Goal: Check status: Check status

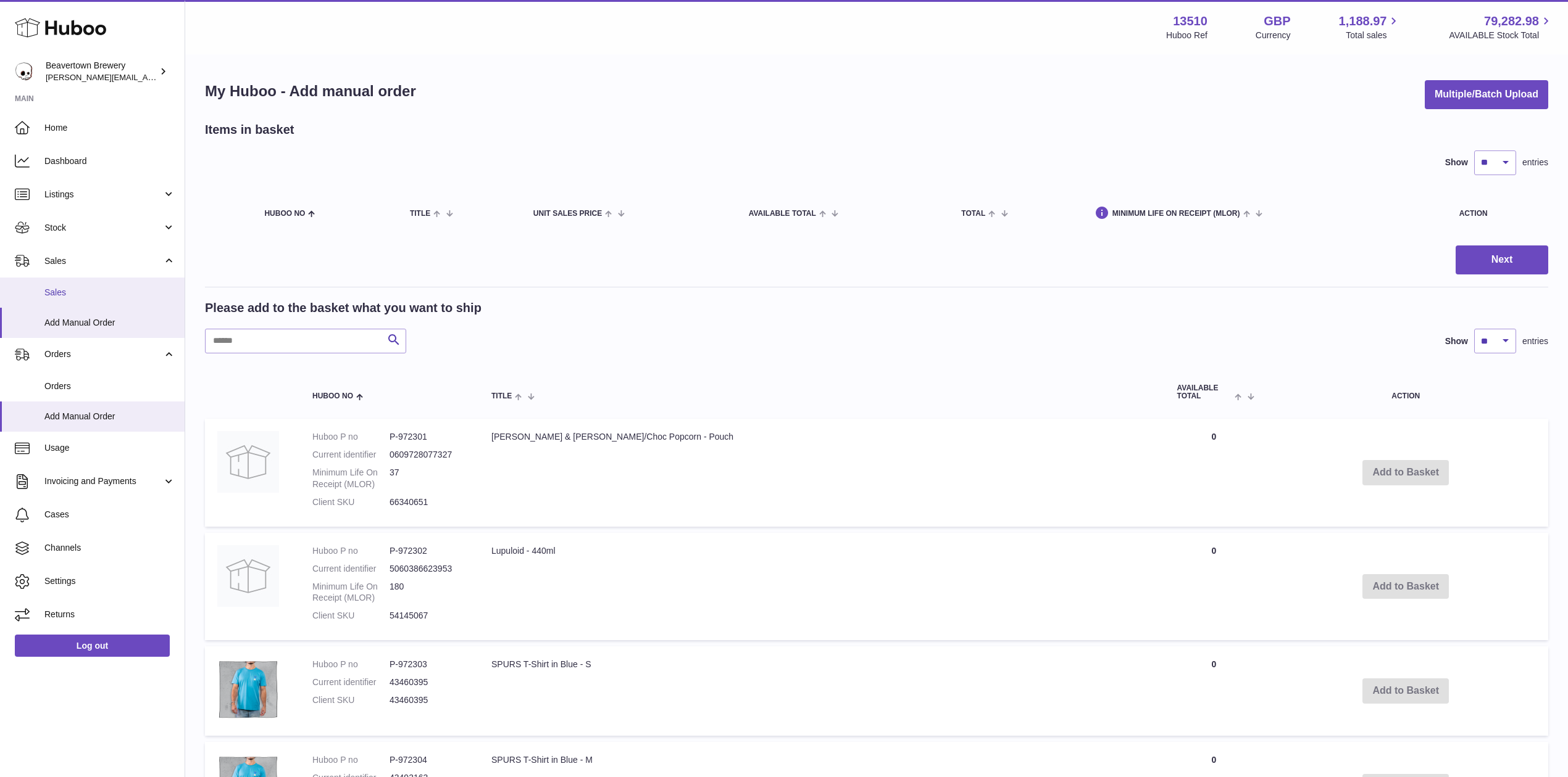
click at [73, 297] on span "Sales" at bounding box center [110, 293] width 131 height 12
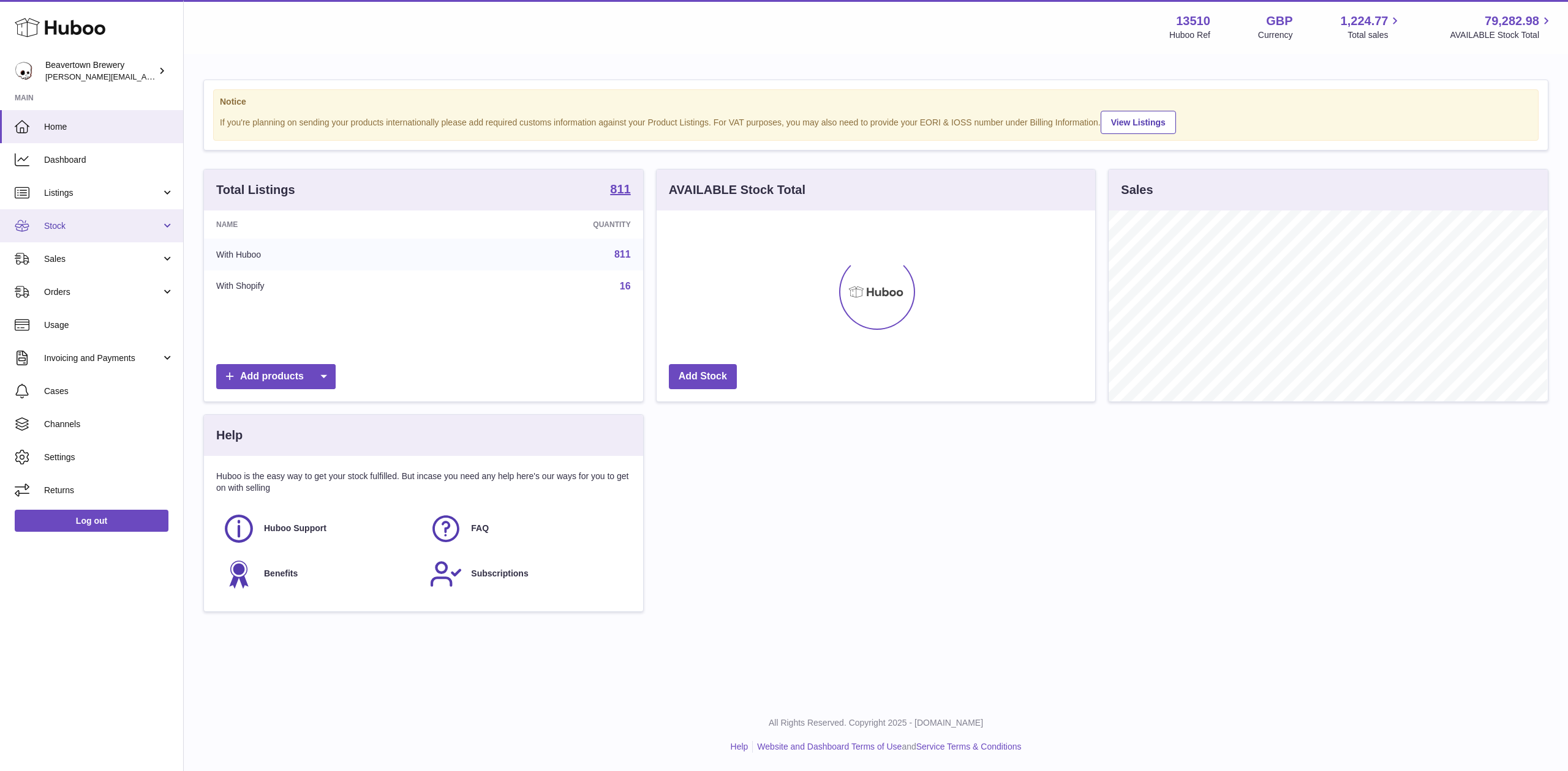
scroll to position [191, 439]
click at [87, 255] on span "Sales" at bounding box center [103, 259] width 117 height 12
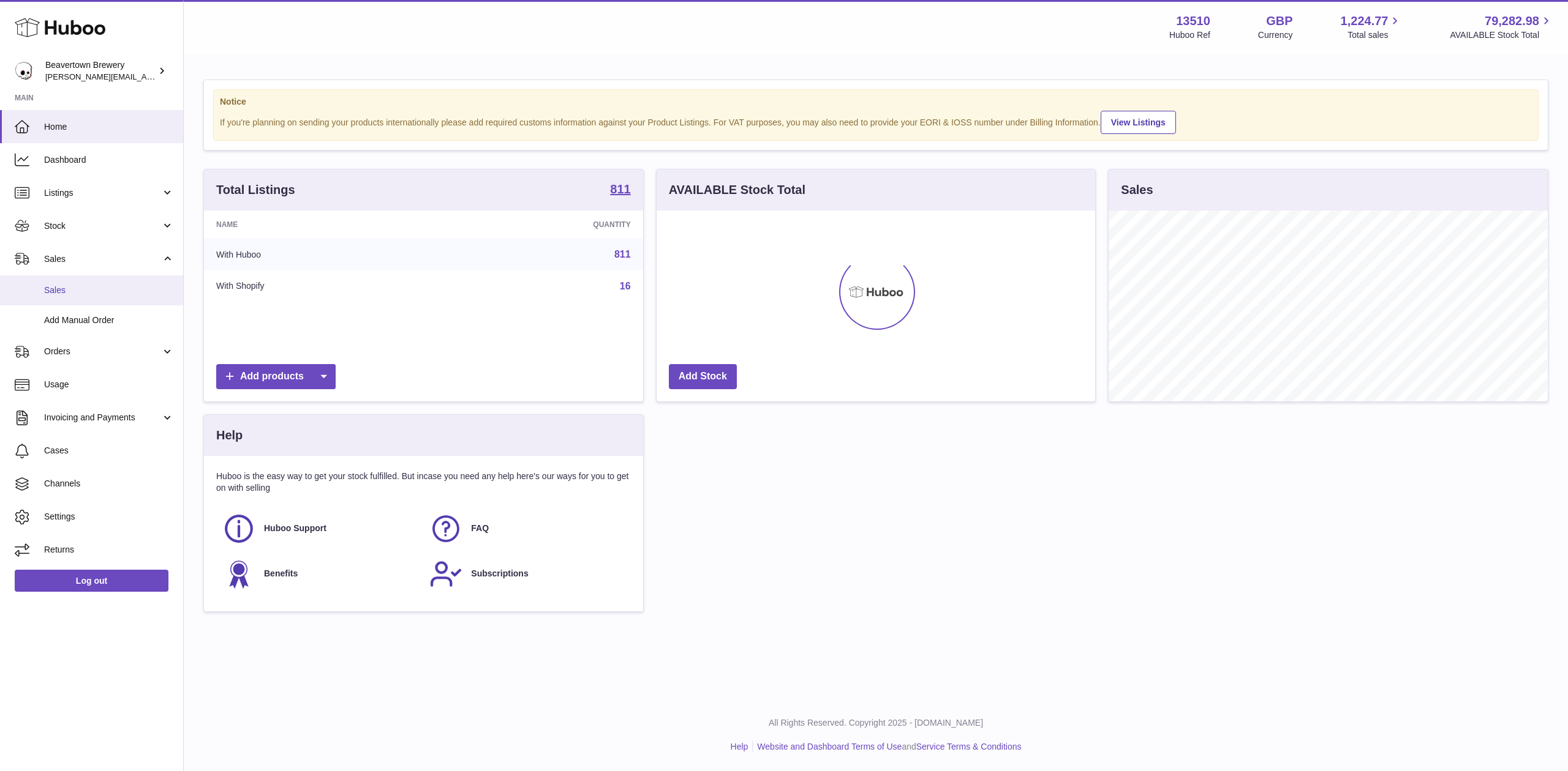
click at [84, 287] on span "Sales" at bounding box center [109, 290] width 130 height 12
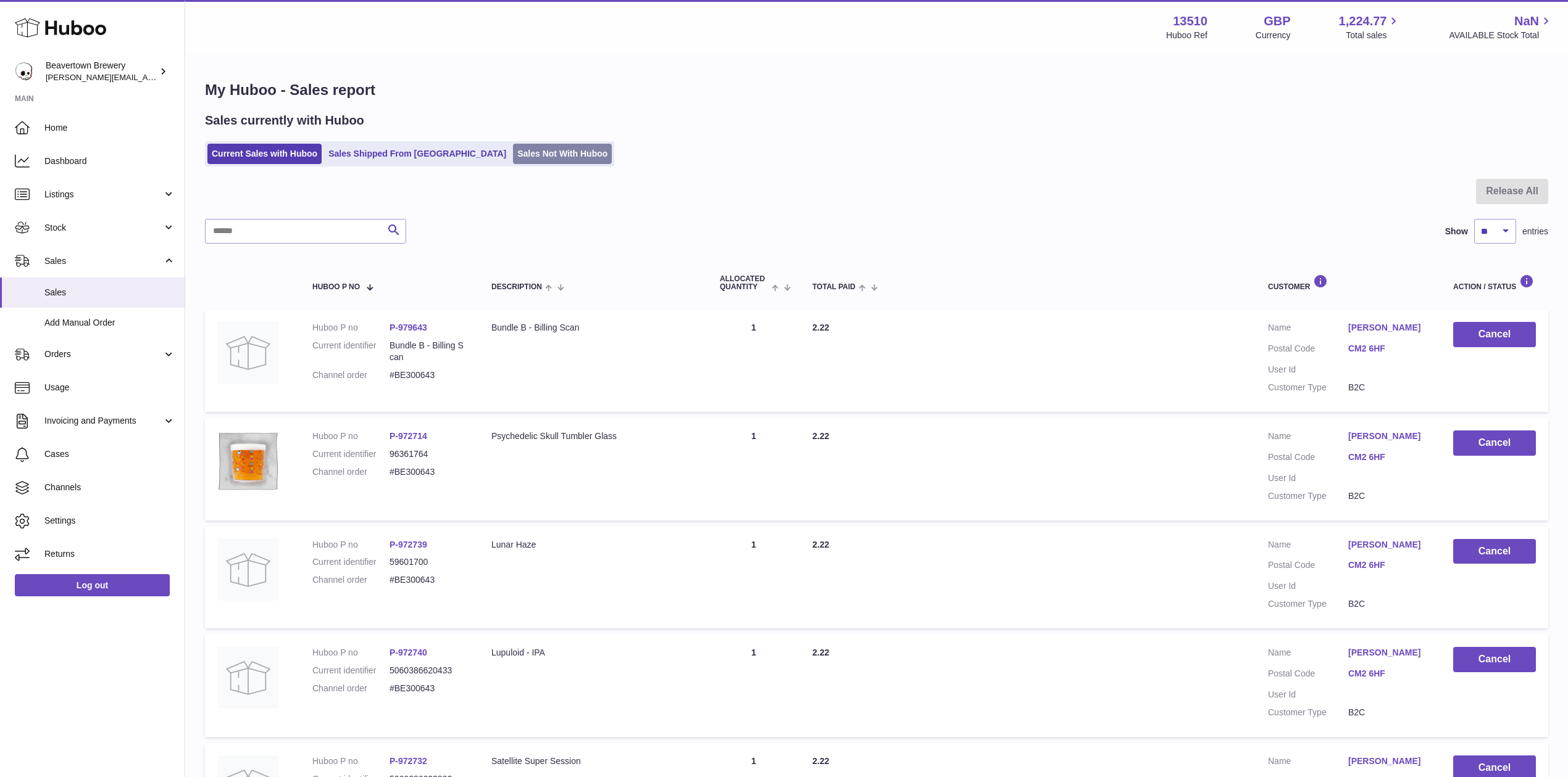
click at [513, 156] on link "Sales Not With Huboo" at bounding box center [562, 154] width 99 height 21
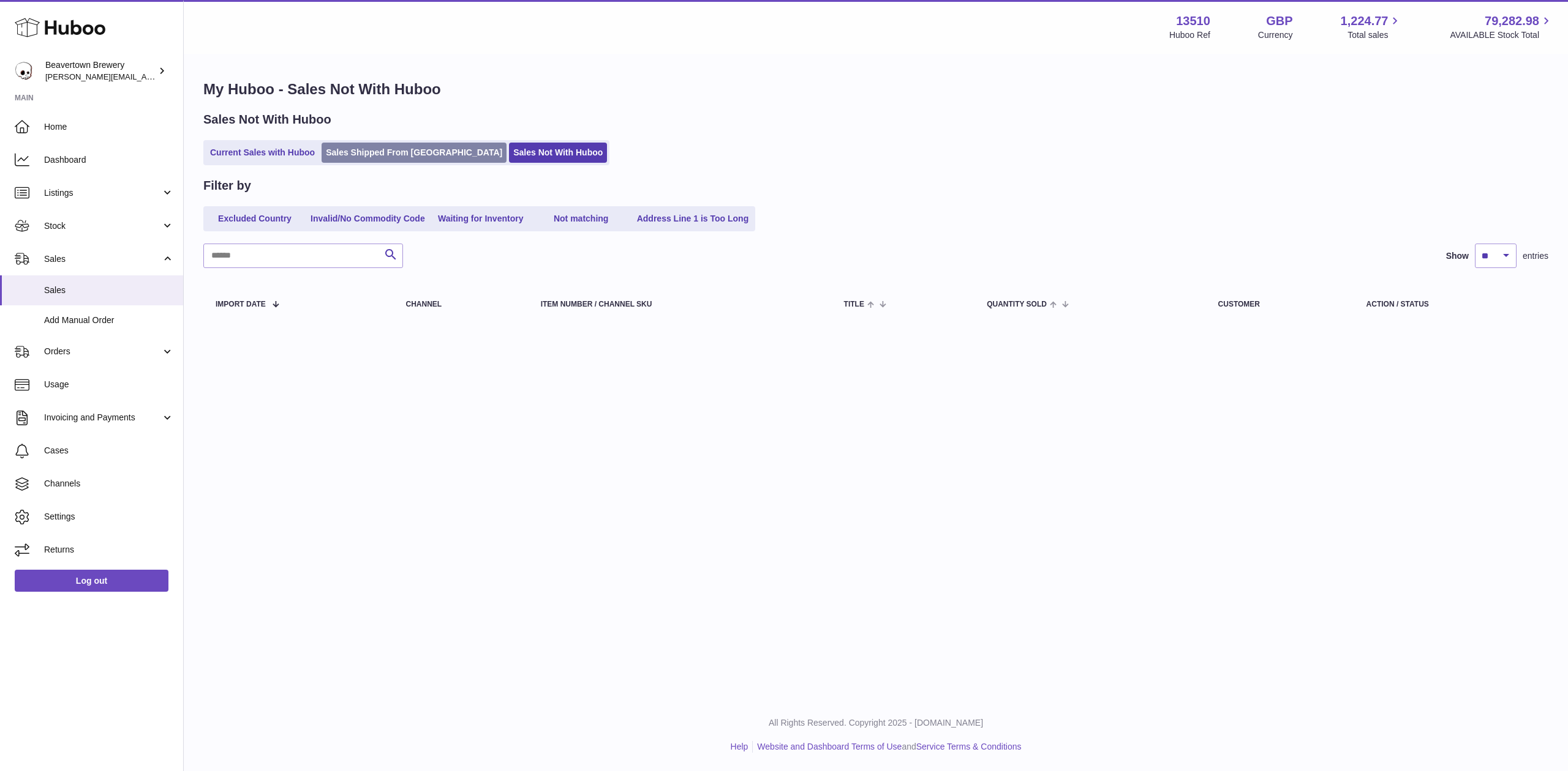
click at [353, 147] on link "Sales Shipped From [GEOGRAPHIC_DATA]" at bounding box center [413, 153] width 185 height 20
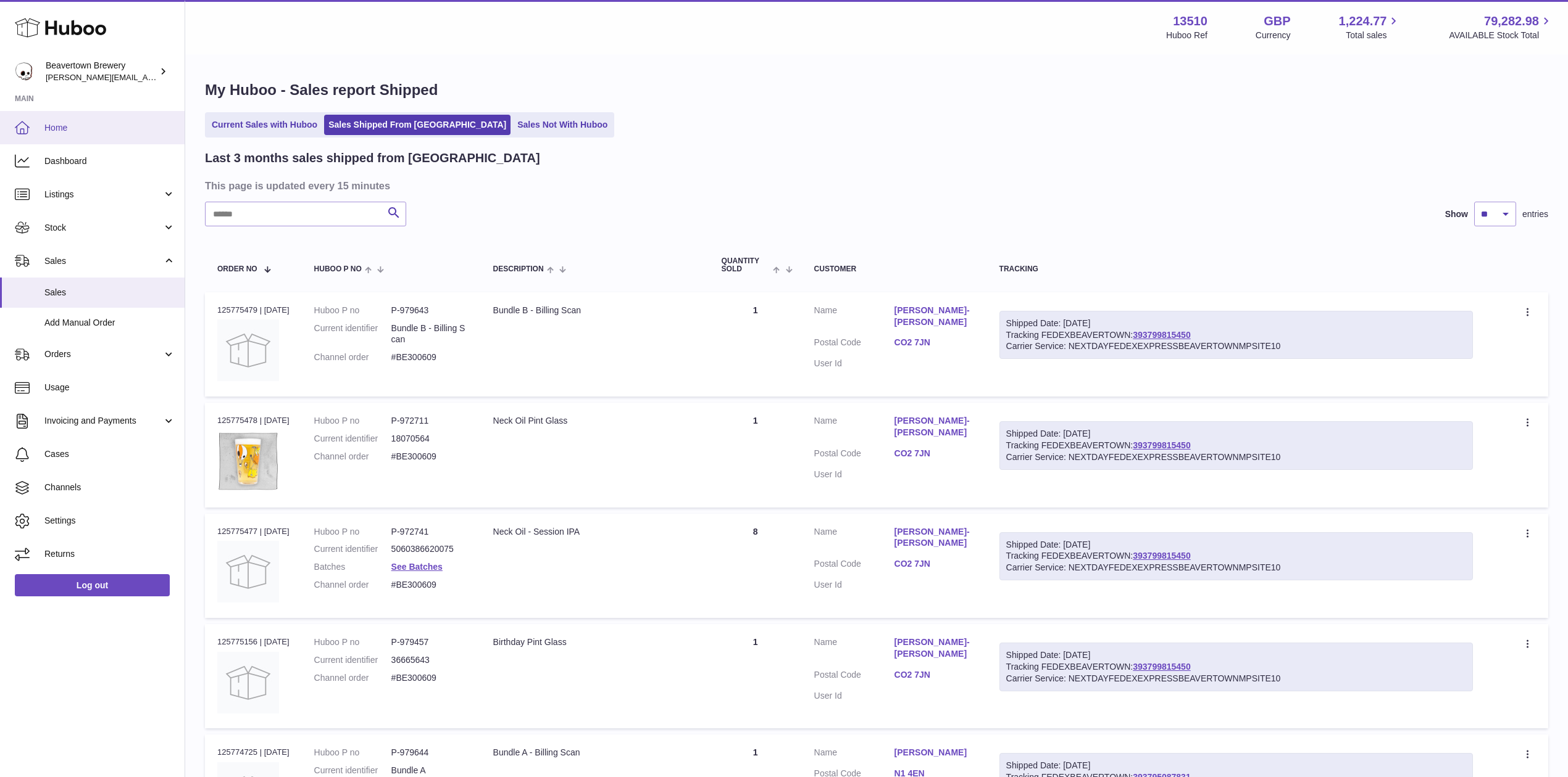
click at [95, 130] on span "Home" at bounding box center [110, 128] width 131 height 12
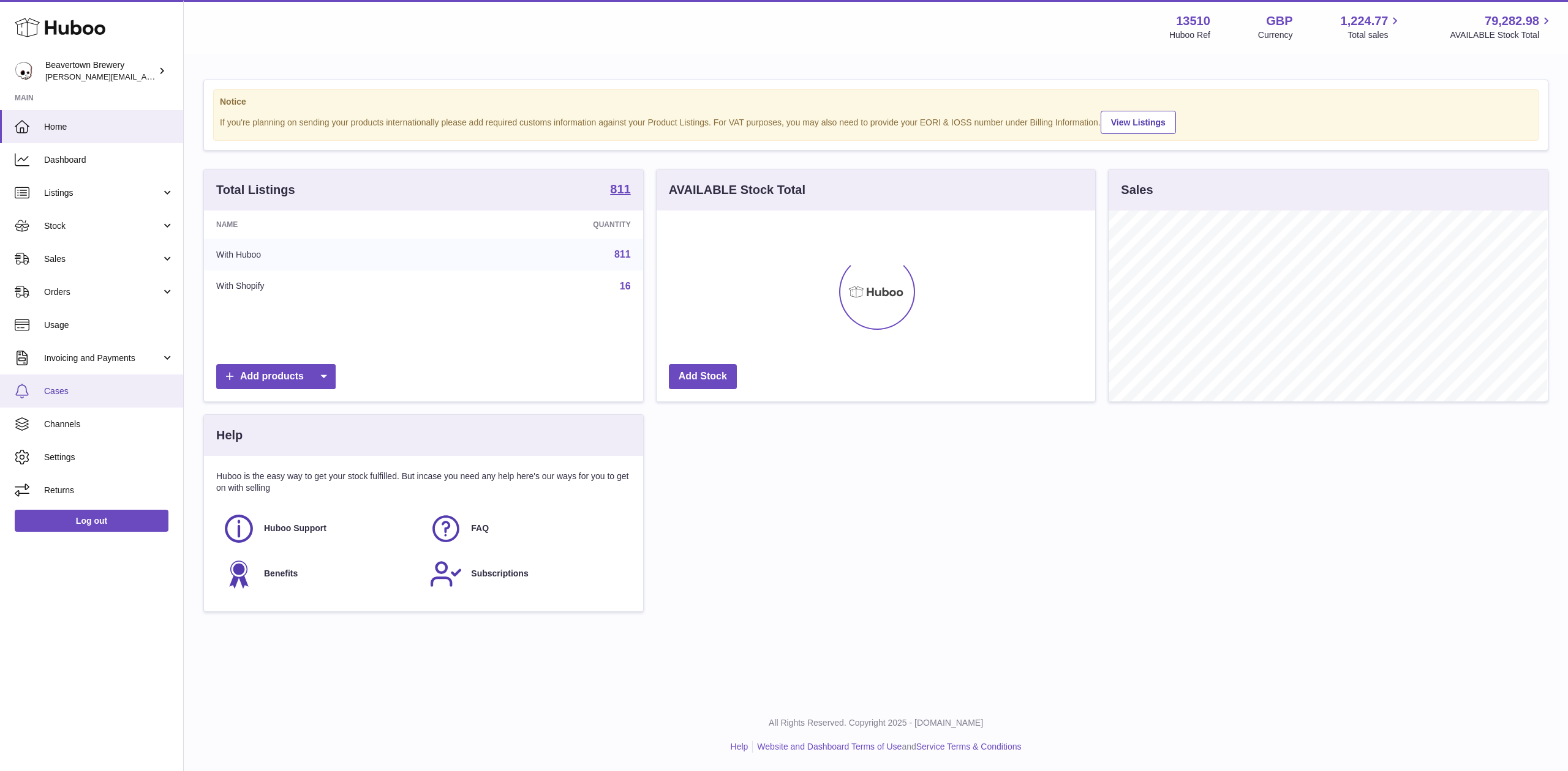
click at [63, 382] on link "Cases" at bounding box center [91, 391] width 183 height 33
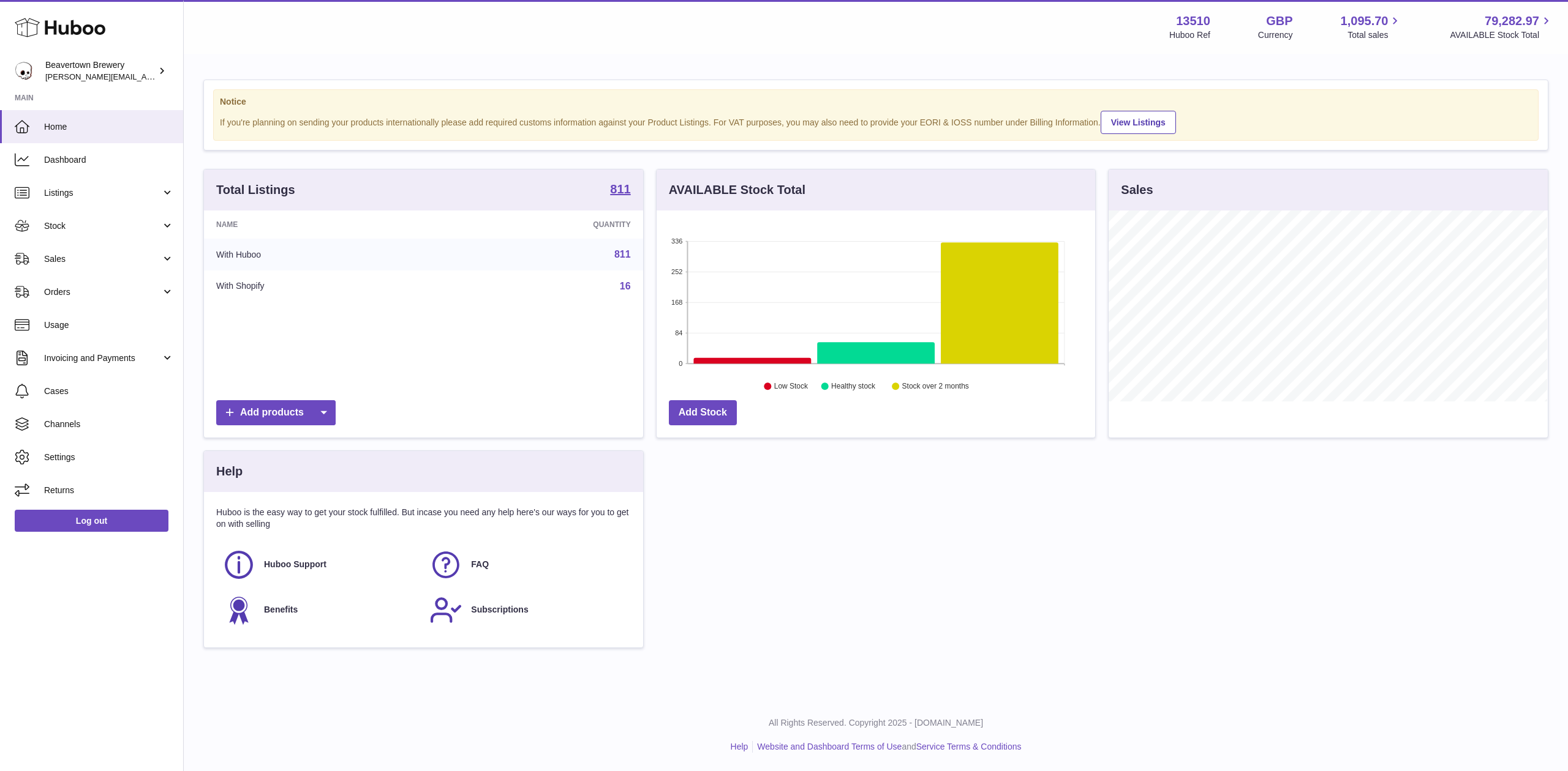
scroll to position [191, 439]
click at [88, 246] on link "Sales" at bounding box center [91, 259] width 183 height 33
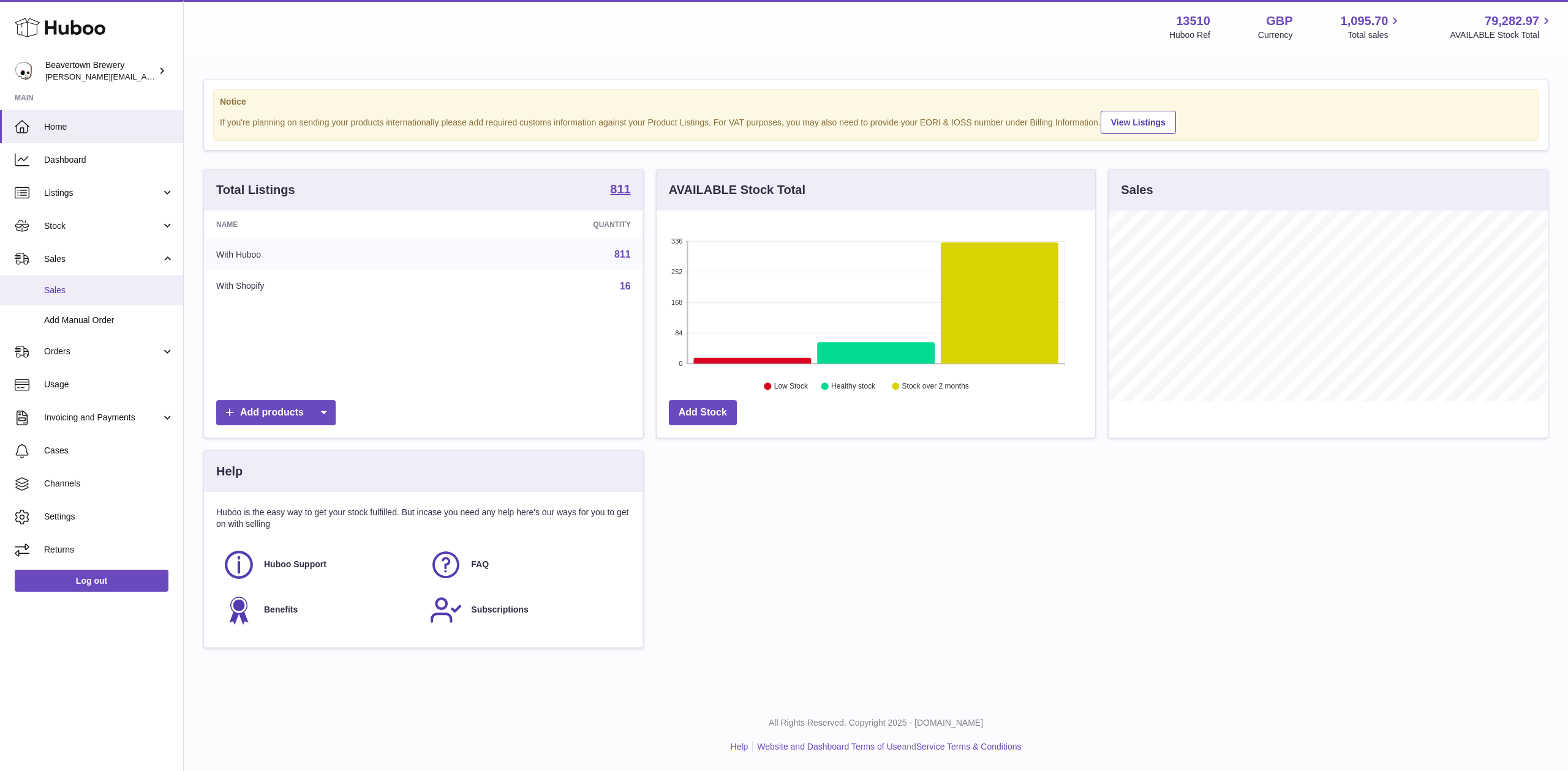
click at [93, 287] on span "Sales" at bounding box center [109, 290] width 130 height 12
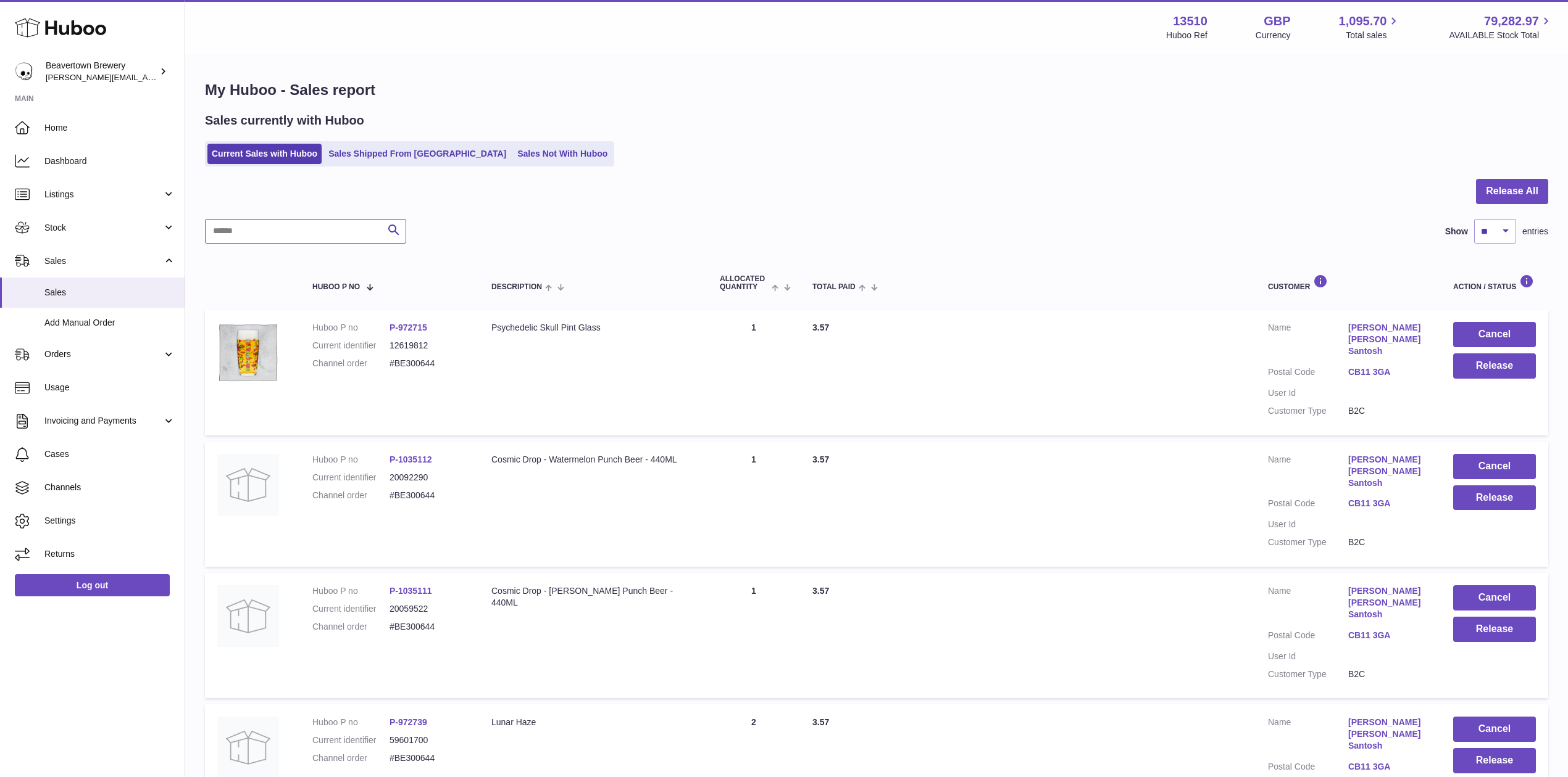
click at [263, 227] on input "text" at bounding box center [305, 232] width 201 height 25
paste input "*****"
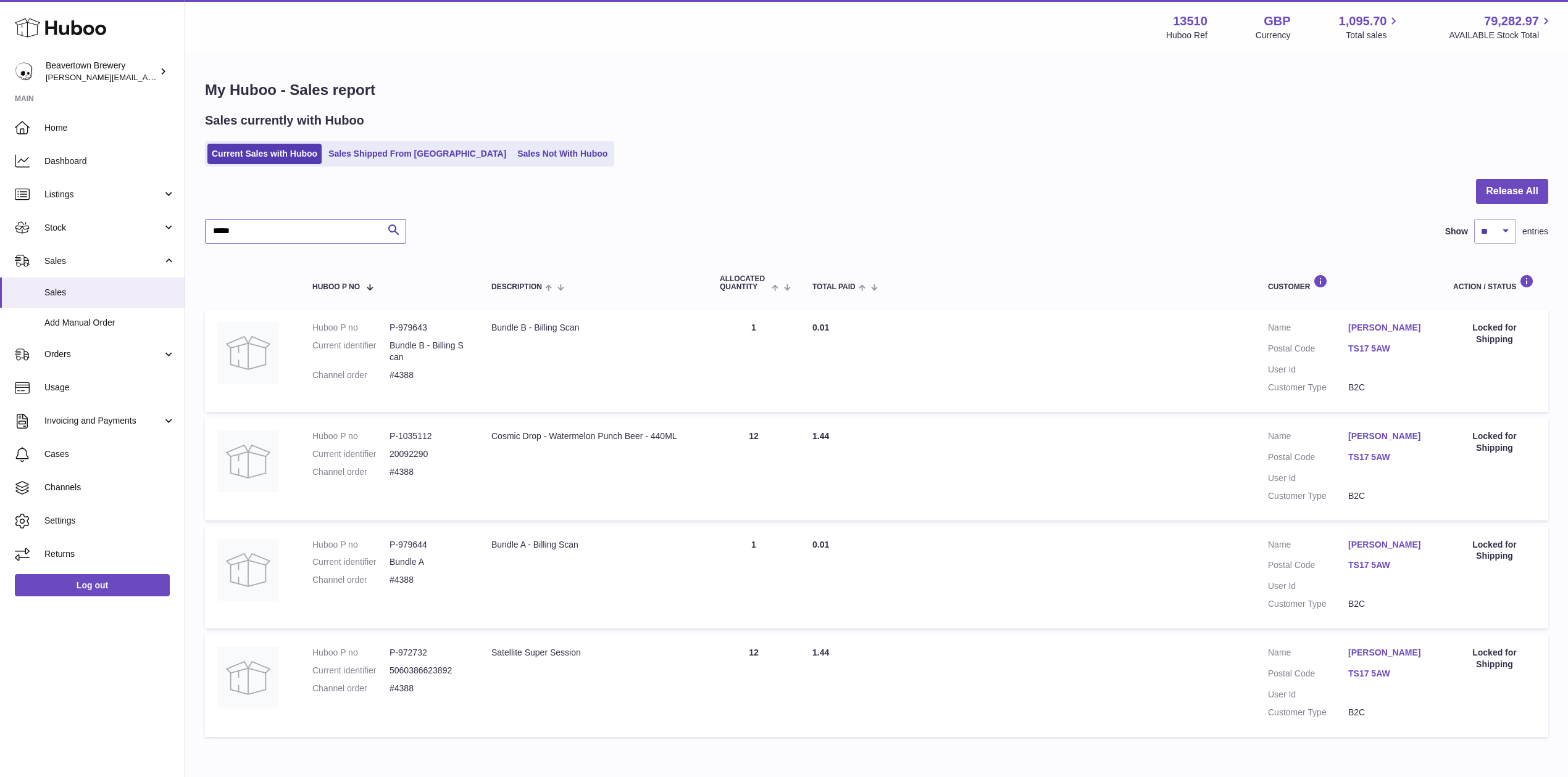
type input "*****"
click at [373, 148] on link "Sales Shipped From [GEOGRAPHIC_DATA]" at bounding box center [417, 154] width 186 height 21
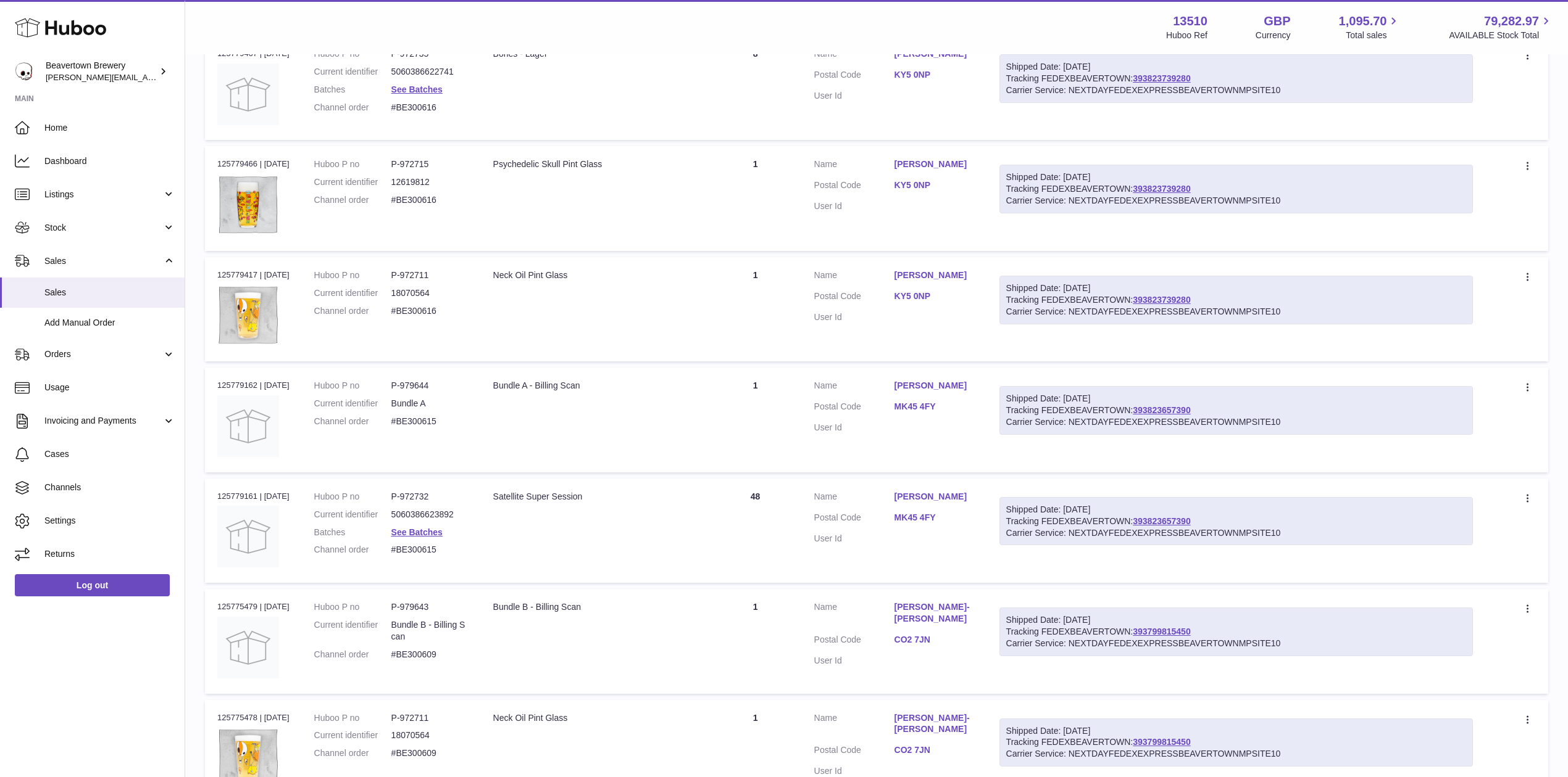
scroll to position [741, 0]
